Goal: Find specific page/section: Find specific page/section

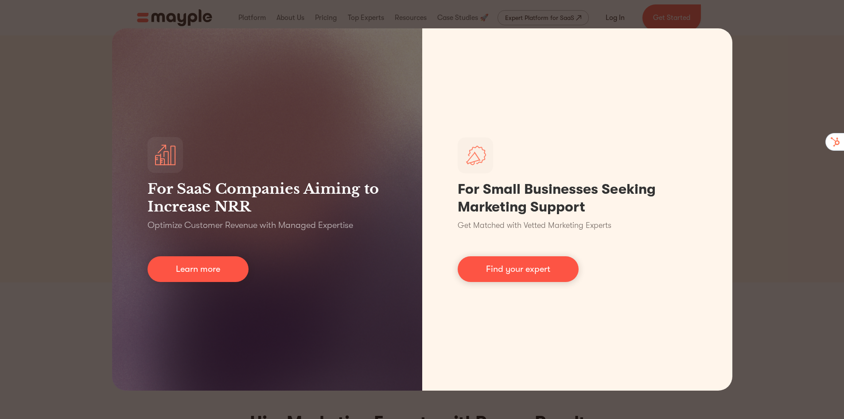
click at [783, 53] on div "For SaaS Companies Aiming to Increase NRR Optimize Customer Revenue with Manage…" at bounding box center [422, 209] width 844 height 419
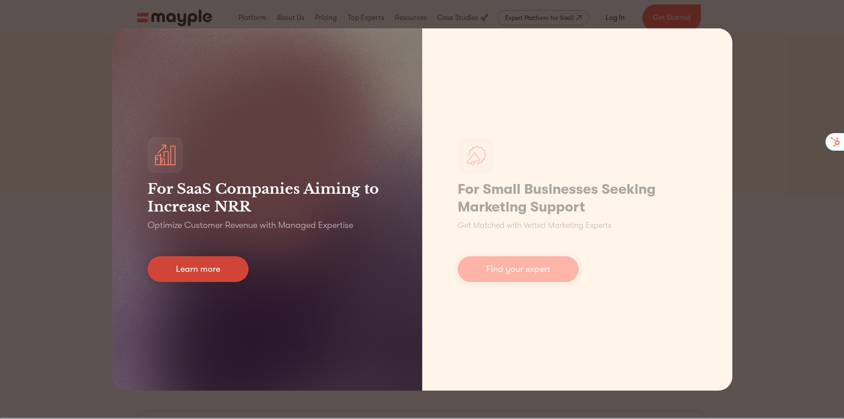
click at [198, 270] on link "Learn more" at bounding box center [198, 269] width 101 height 26
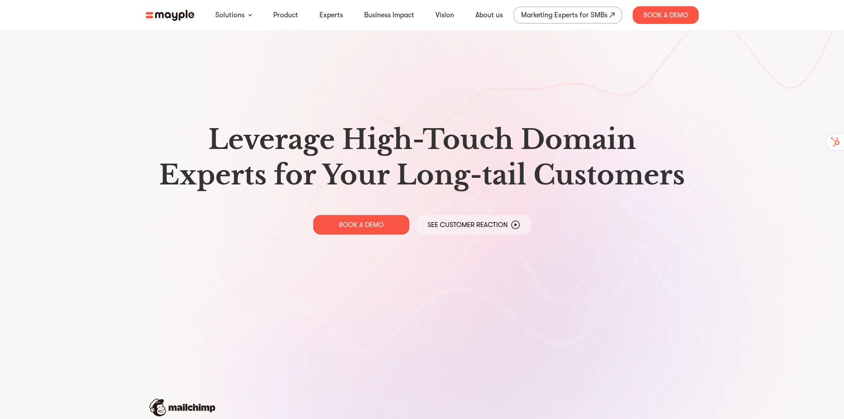
click at [167, 9] on nav "Solutions Product Experts Business Impact Vision About us Marketing Experts for…" at bounding box center [422, 15] width 567 height 30
click at [334, 17] on link "Experts" at bounding box center [330, 15] width 23 height 11
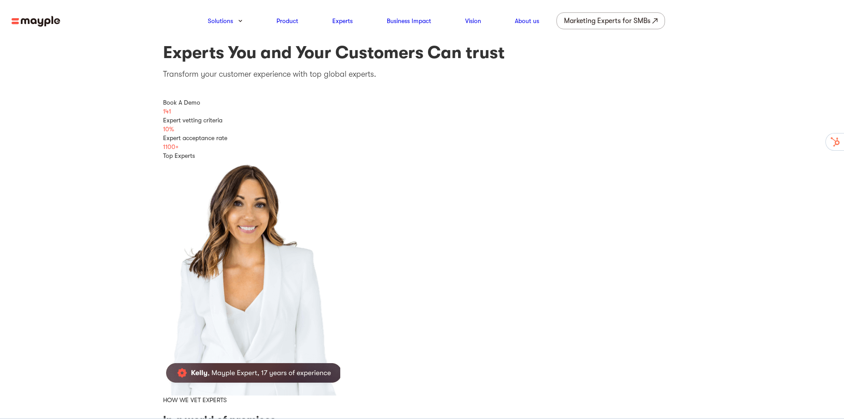
click at [40, 23] on img at bounding box center [36, 21] width 49 height 11
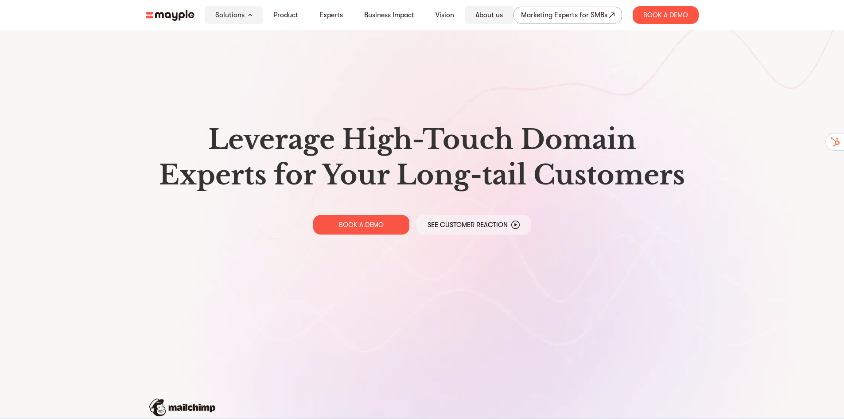
click at [490, 16] on link "About us" at bounding box center [488, 15] width 27 height 11
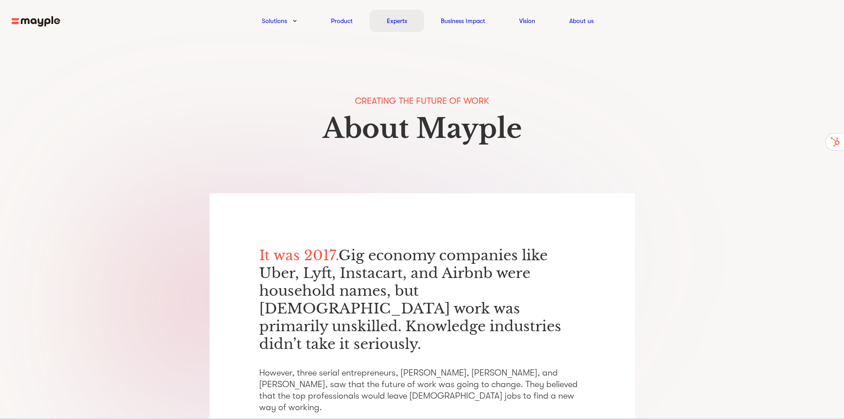
click at [395, 22] on link "Experts" at bounding box center [397, 21] width 20 height 11
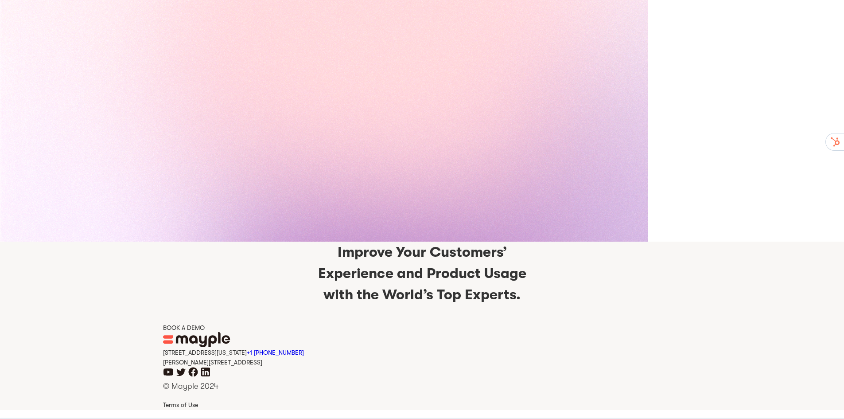
scroll to position [1632, 0]
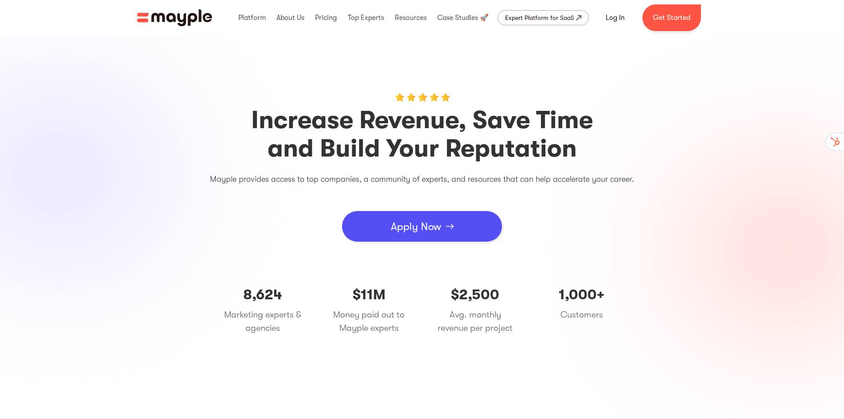
click at [401, 229] on div "Apply Now" at bounding box center [416, 226] width 50 height 27
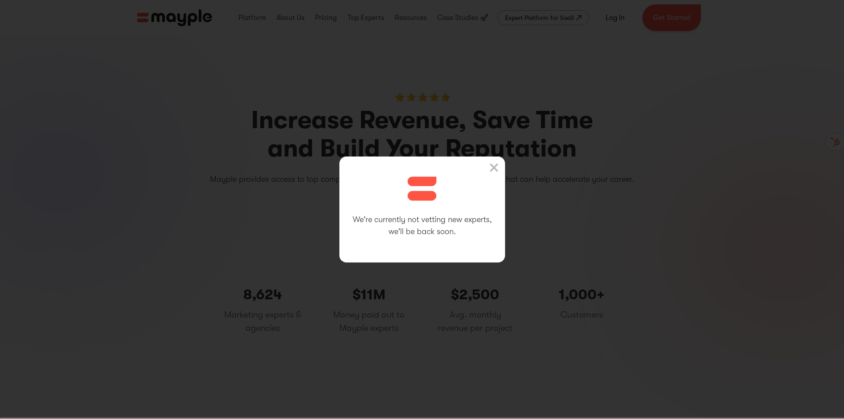
click at [498, 166] on img at bounding box center [493, 167] width 9 height 9
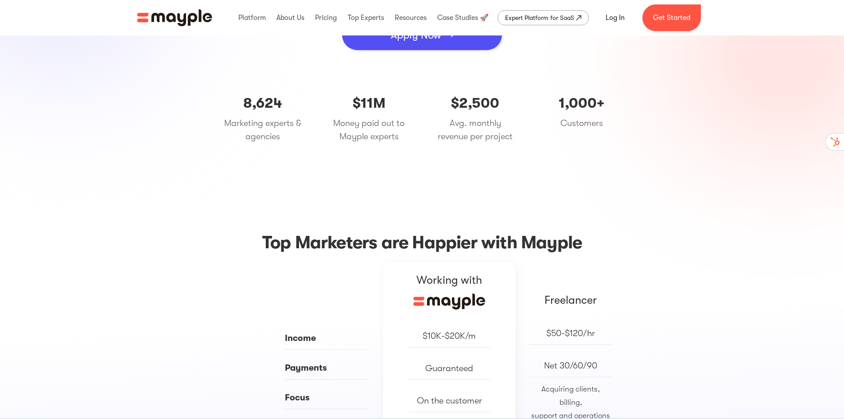
scroll to position [310, 0]
